Goal: Check status: Check status

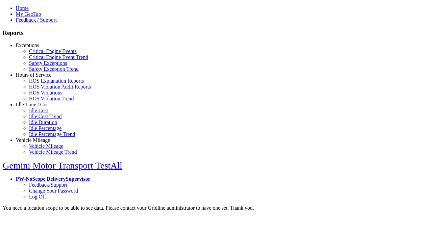
click at [38, 48] on link "Exceptions" at bounding box center [27, 45] width 23 height 6
click at [43, 66] on link "Safety Exceptions" at bounding box center [48, 63] width 38 height 6
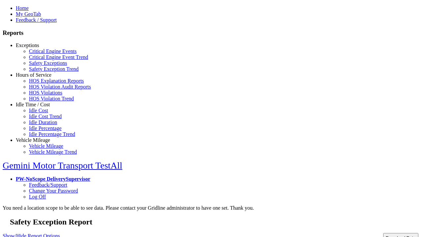
type input "**********"
